Goal: Information Seeking & Learning: Check status

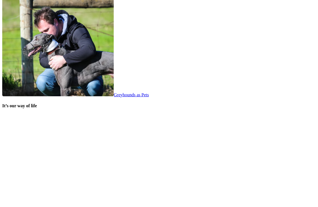
scroll to position [1042, 0]
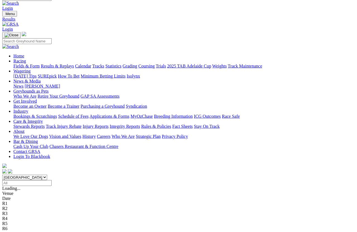
scroll to position [7, 0]
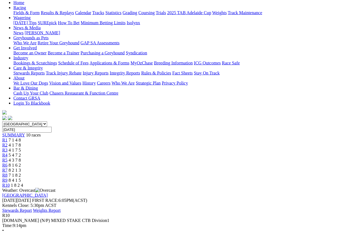
scroll to position [61, 0]
click at [21, 177] on span "8 4 1 5" at bounding box center [15, 179] width 12 height 5
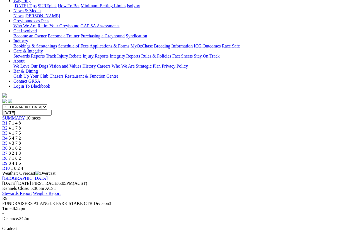
scroll to position [74, 0]
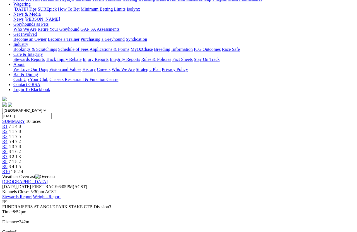
click at [21, 159] on span "7 1 8 2" at bounding box center [15, 161] width 12 height 5
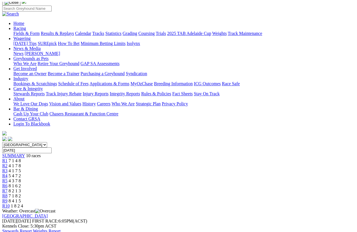
scroll to position [35, 0]
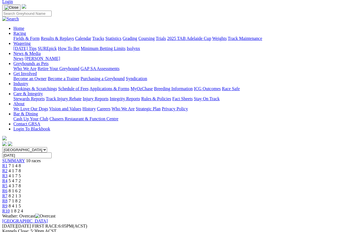
click at [8, 193] on span "R7" at bounding box center [4, 195] width 5 height 5
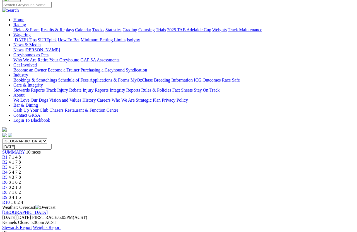
scroll to position [44, 0]
click at [8, 179] on link "R6" at bounding box center [4, 181] width 5 height 5
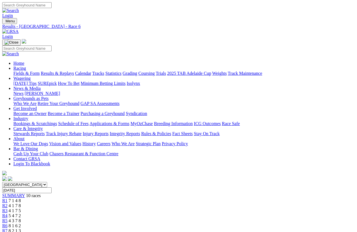
scroll to position [4, 0]
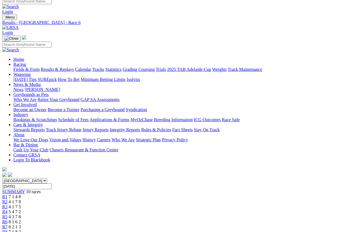
click at [21, 214] on span "4 3 7 8" at bounding box center [15, 216] width 12 height 5
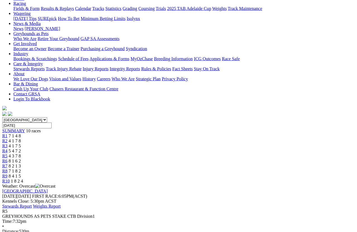
scroll to position [65, 0]
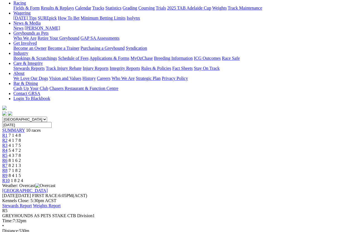
click at [21, 148] on span "5 4 7 2" at bounding box center [15, 150] width 12 height 5
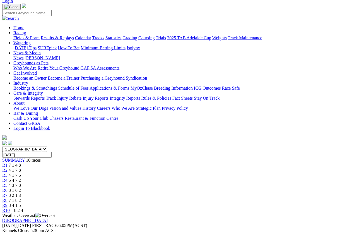
scroll to position [36, 0]
click at [8, 172] on link "R3" at bounding box center [4, 174] width 5 height 5
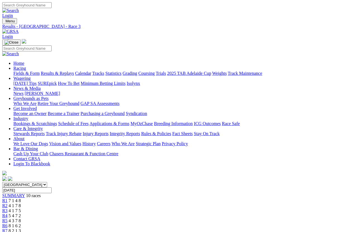
scroll to position [4, 0]
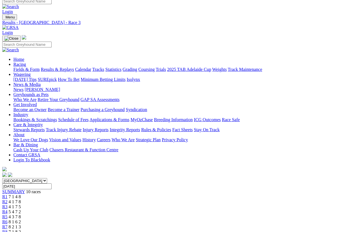
click at [8, 199] on span "R2" at bounding box center [4, 201] width 5 height 5
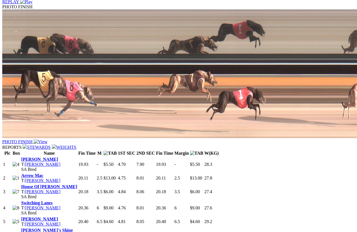
scroll to position [373, 0]
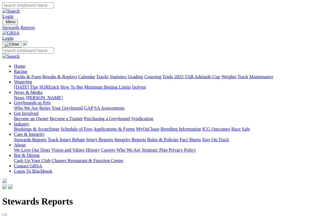
scroll to position [1, 0]
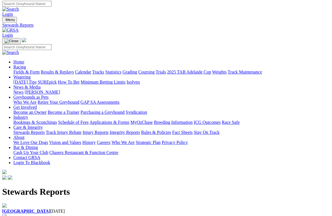
click at [46, 203] on div "[GEOGRAPHIC_DATA] [DATE]" at bounding box center [166, 208] width 328 height 11
